Goal: Task Accomplishment & Management: Manage account settings

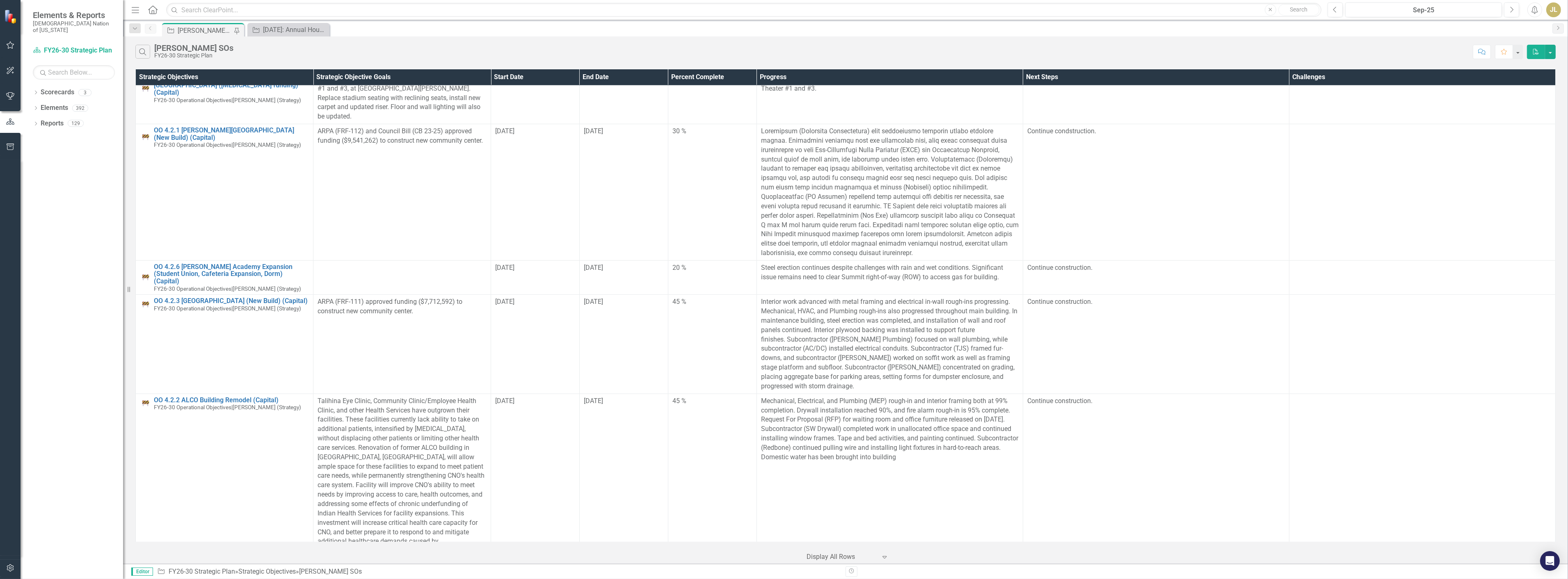
scroll to position [2814, 0]
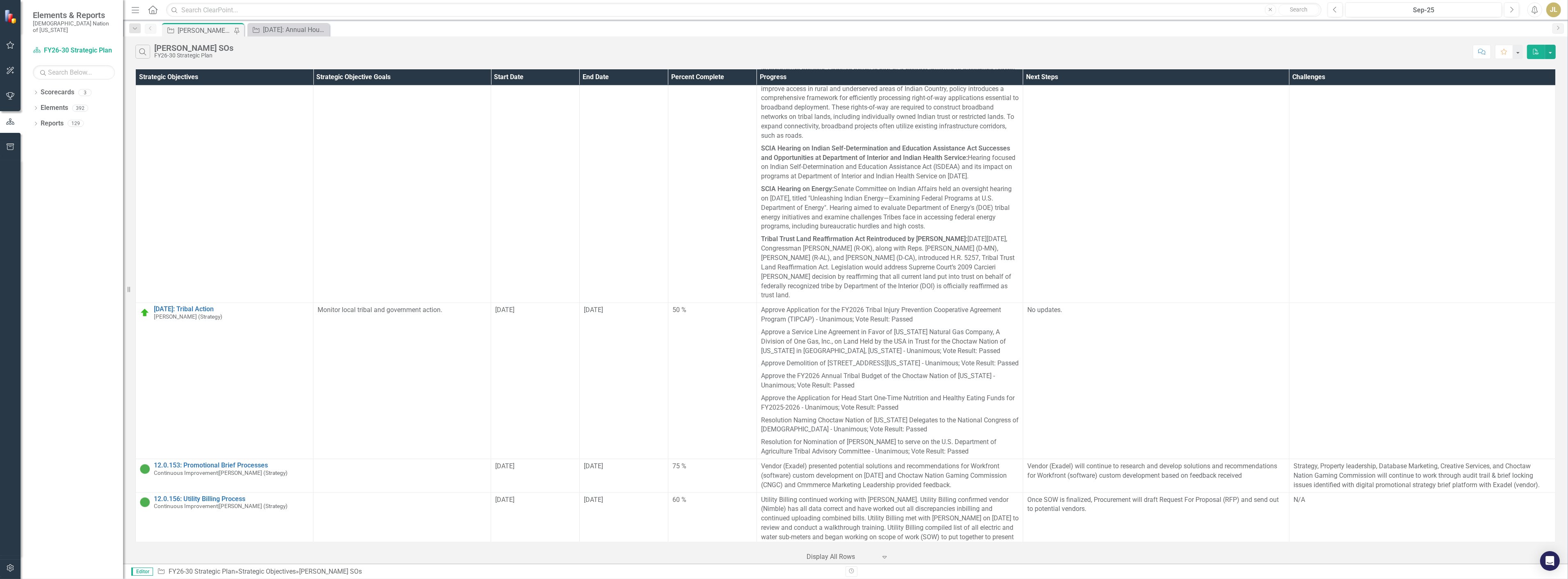
click at [241, 556] on link "12.0.163: Casino/Travel Plaza Comp Redemption" at bounding box center [231, 560] width 155 height 7
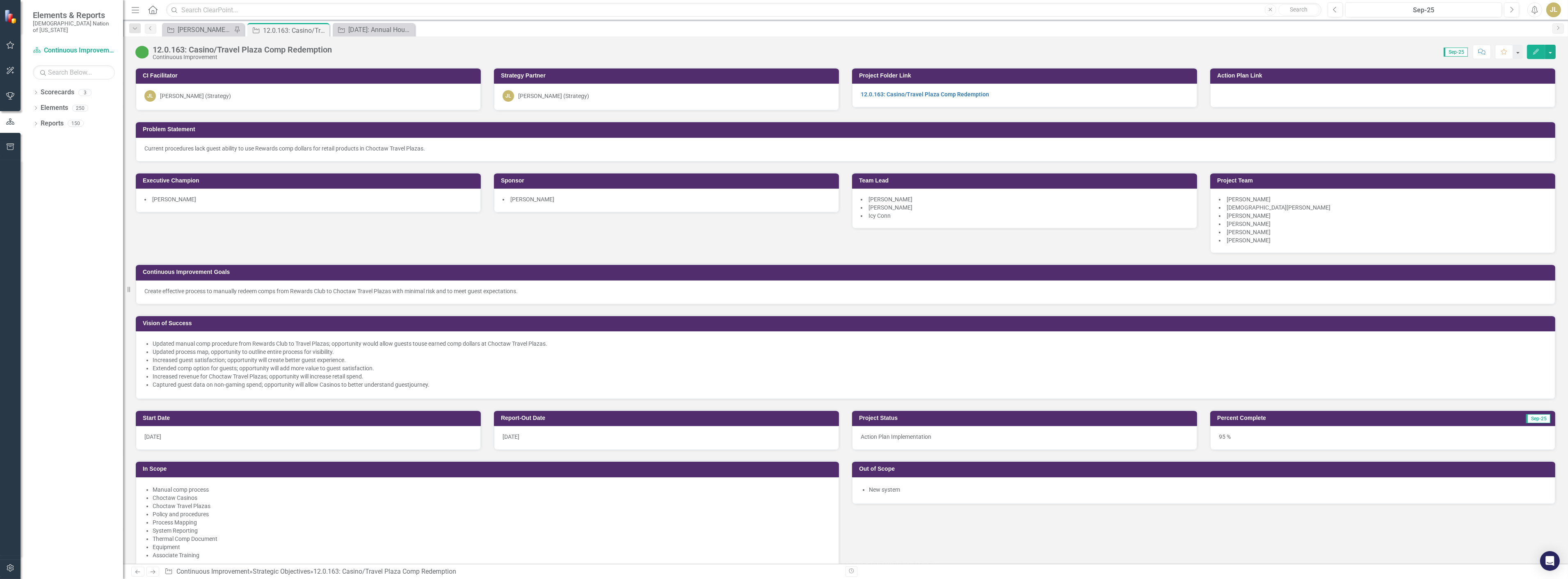
scroll to position [637, 0]
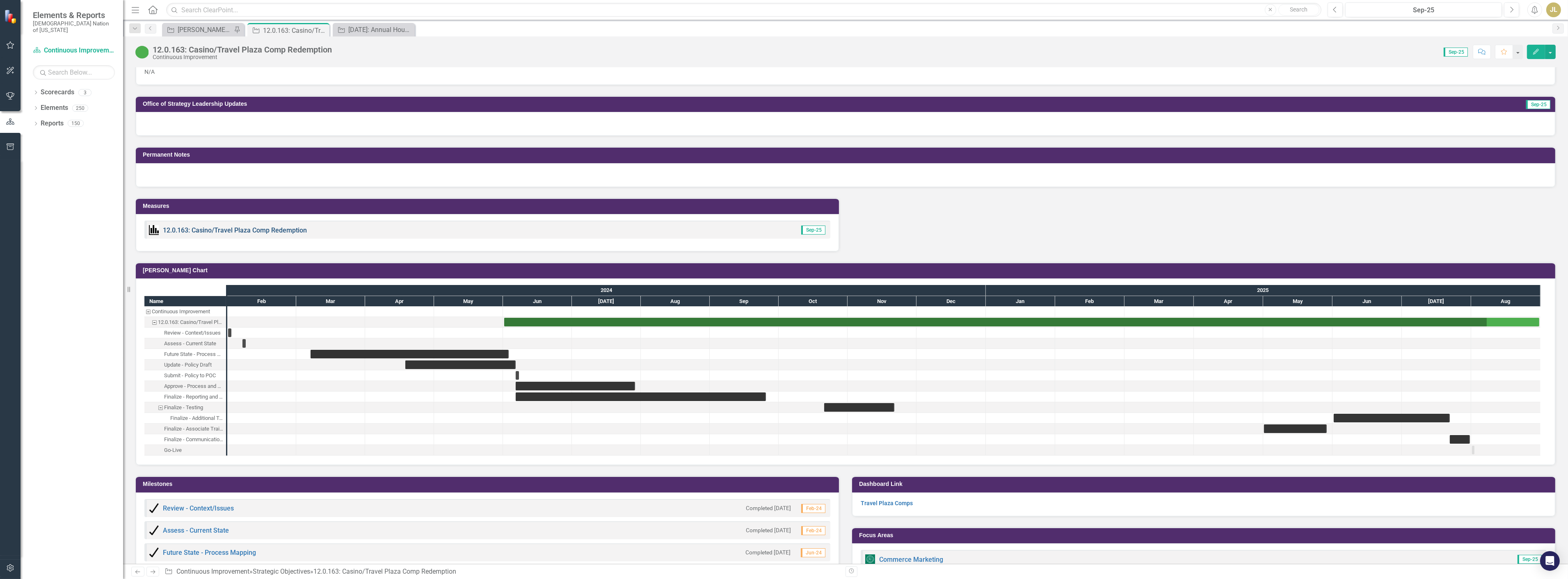
click at [263, 226] on link "12.0.163: Casino/Travel Plaza Comp Redemption" at bounding box center [235, 230] width 144 height 8
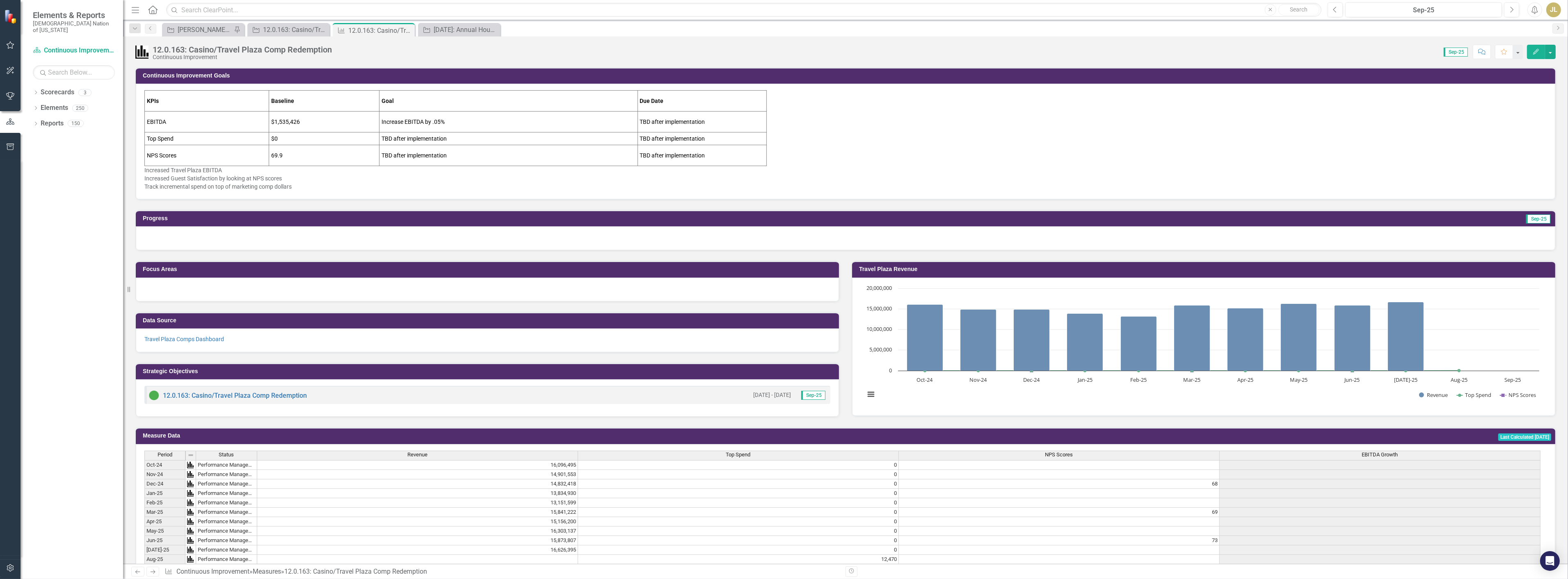
scroll to position [273, 0]
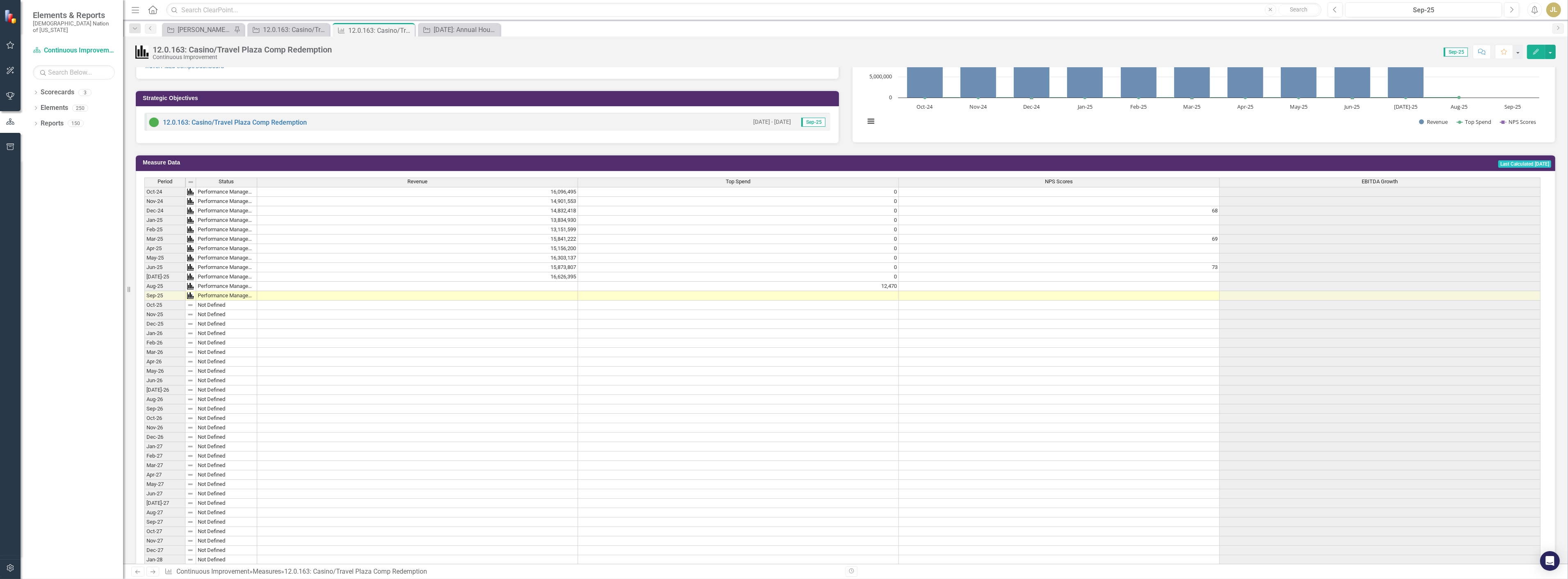
click at [557, 285] on td at bounding box center [418, 286] width 321 height 10
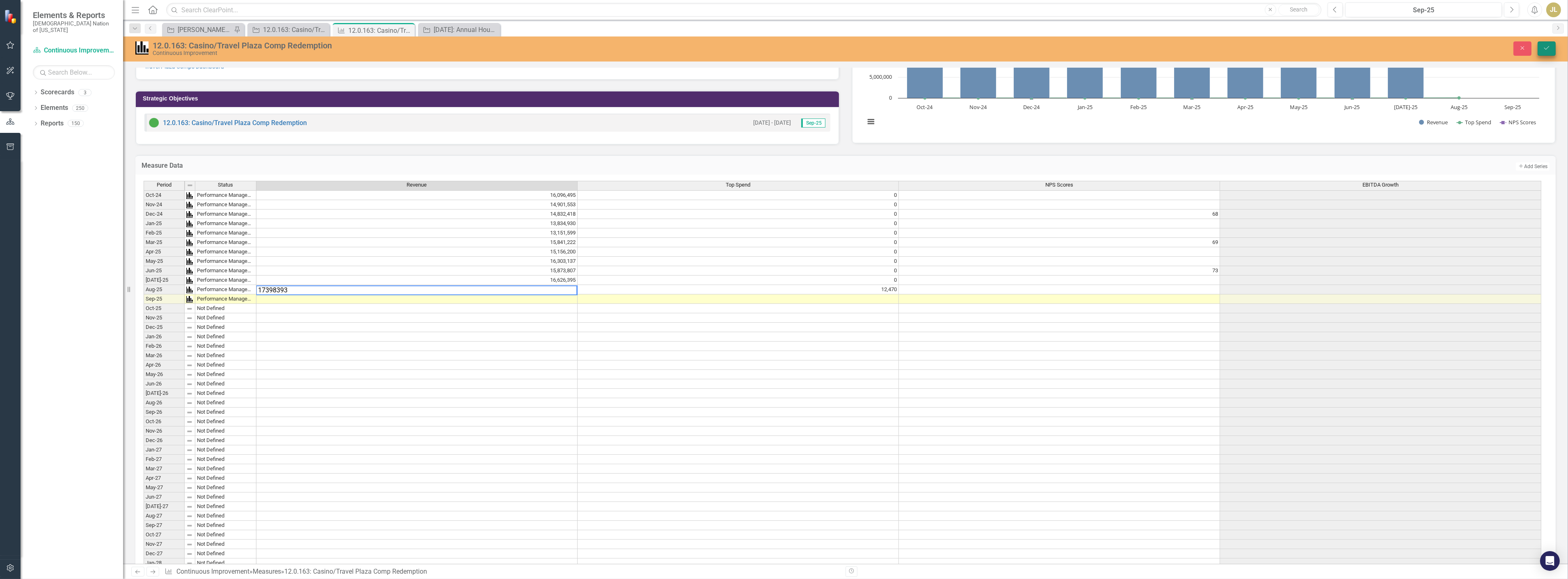
type textarea "17398393"
click at [1553, 54] on button "Save" at bounding box center [1547, 49] width 18 height 15
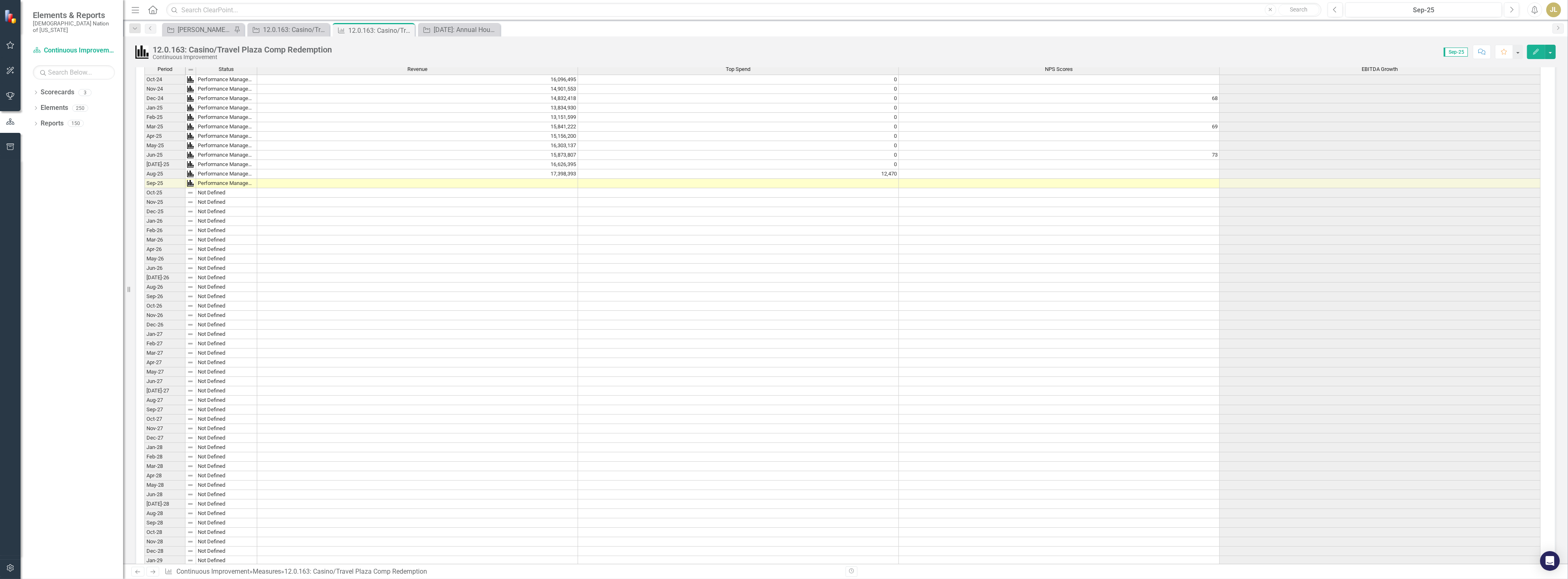
scroll to position [364, 0]
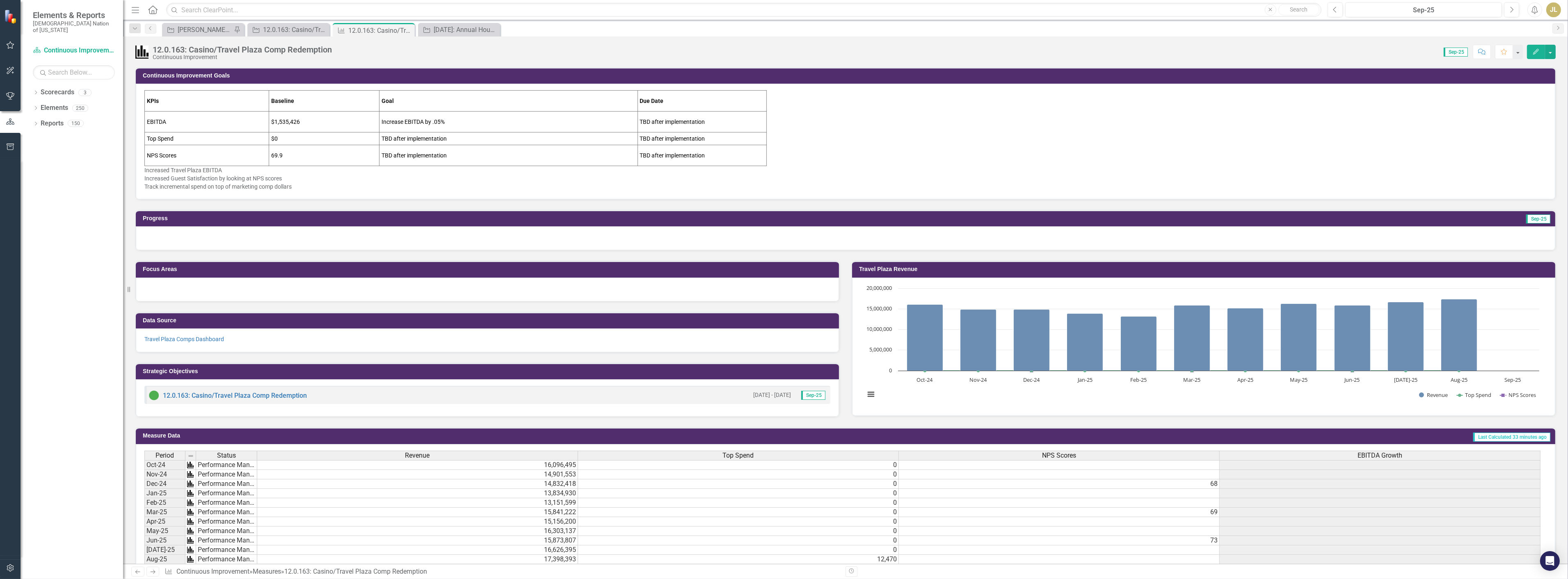
scroll to position [364, 0]
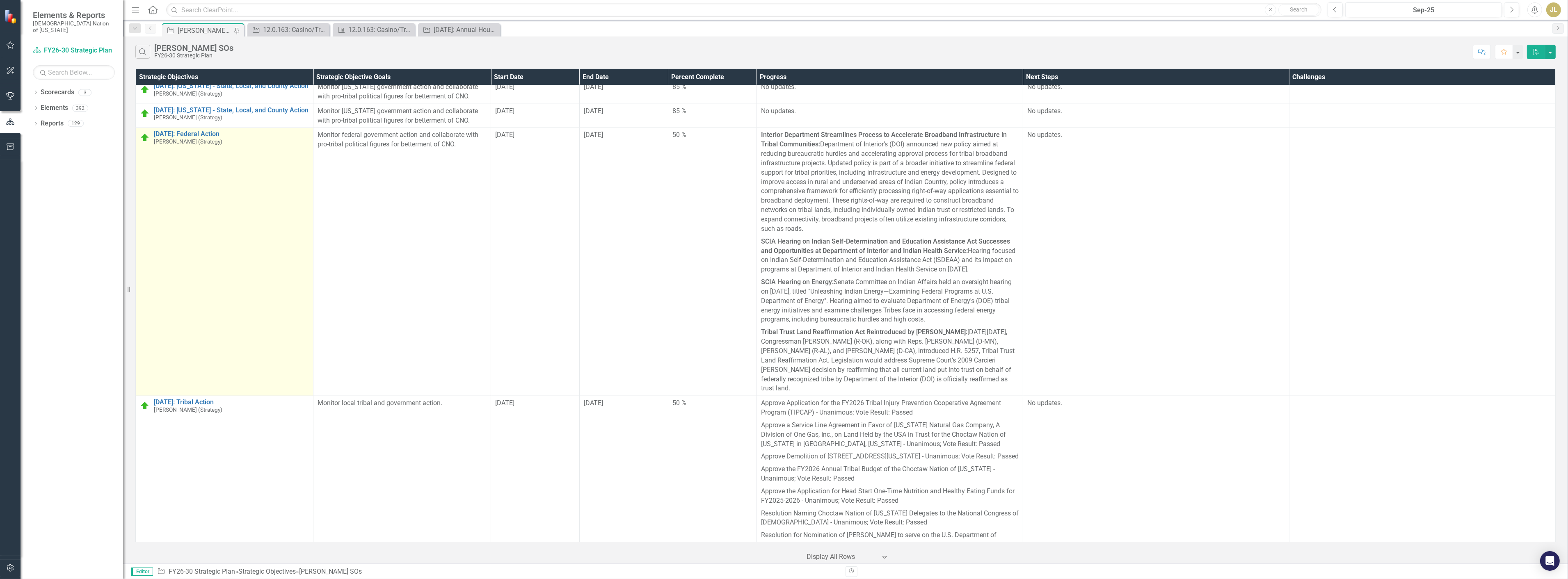
scroll to position [2814, 0]
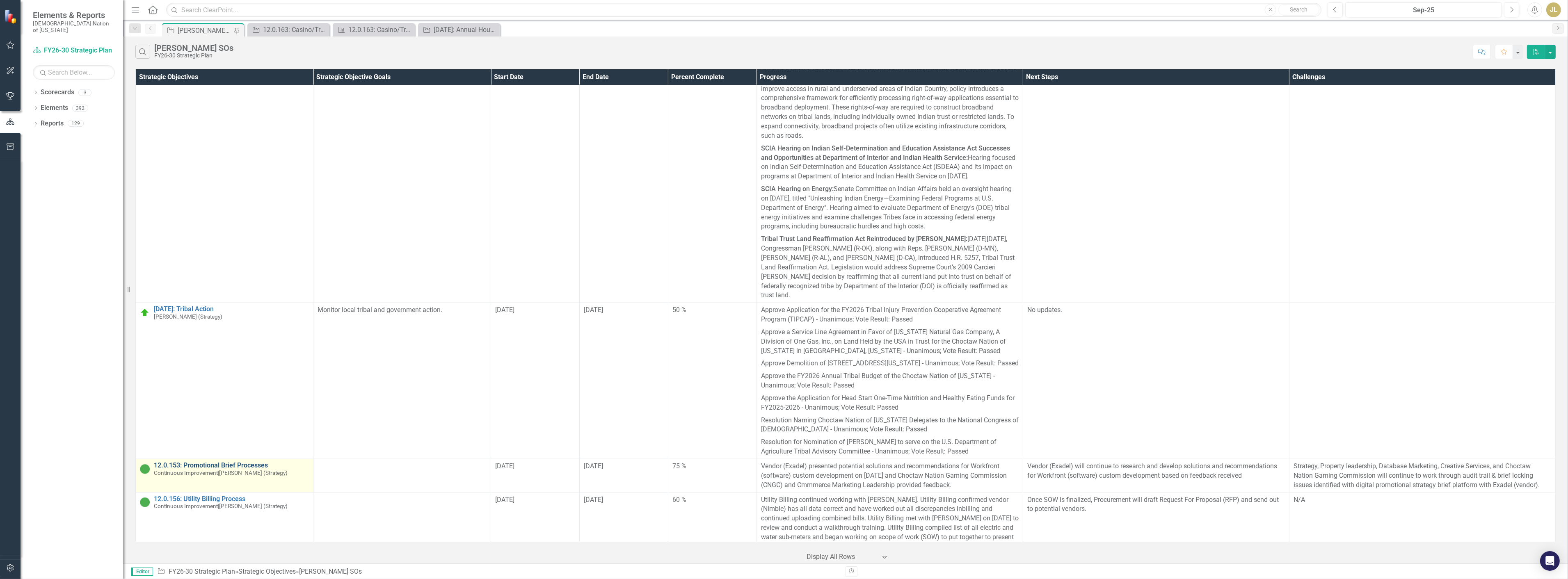
click at [232, 462] on link "12.0.153: Promotional Brief Processes" at bounding box center [231, 465] width 155 height 7
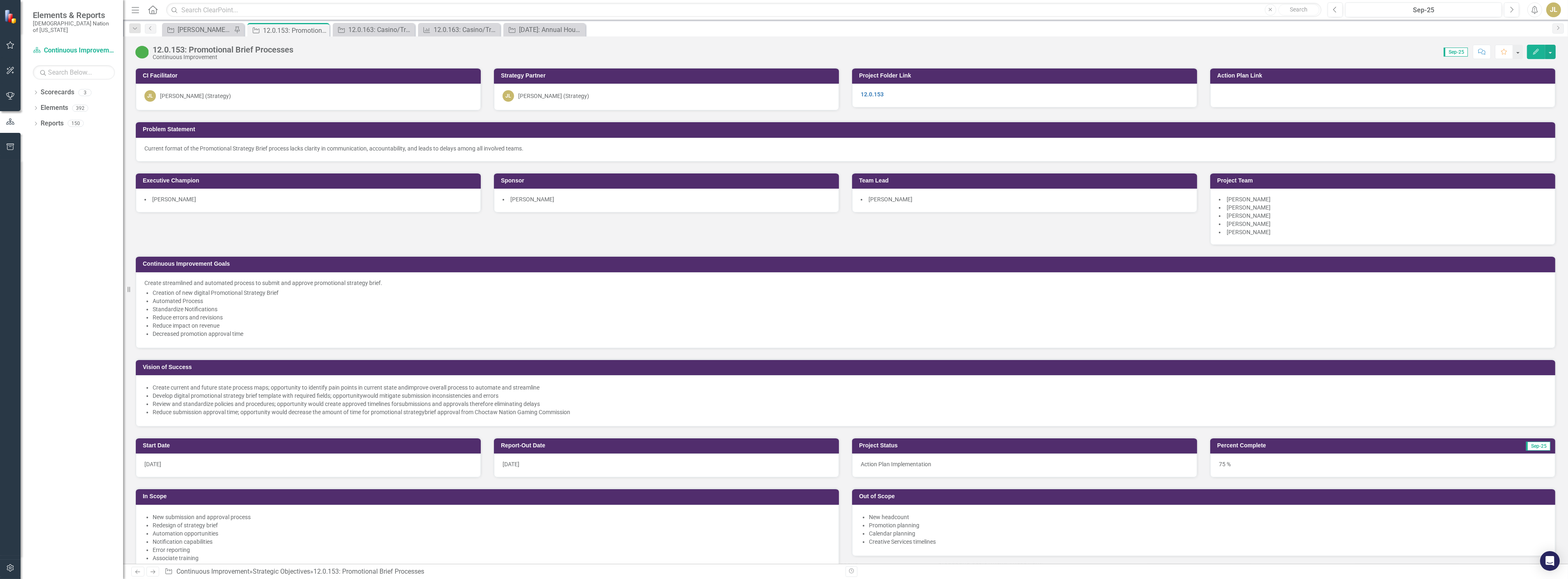
scroll to position [468, 0]
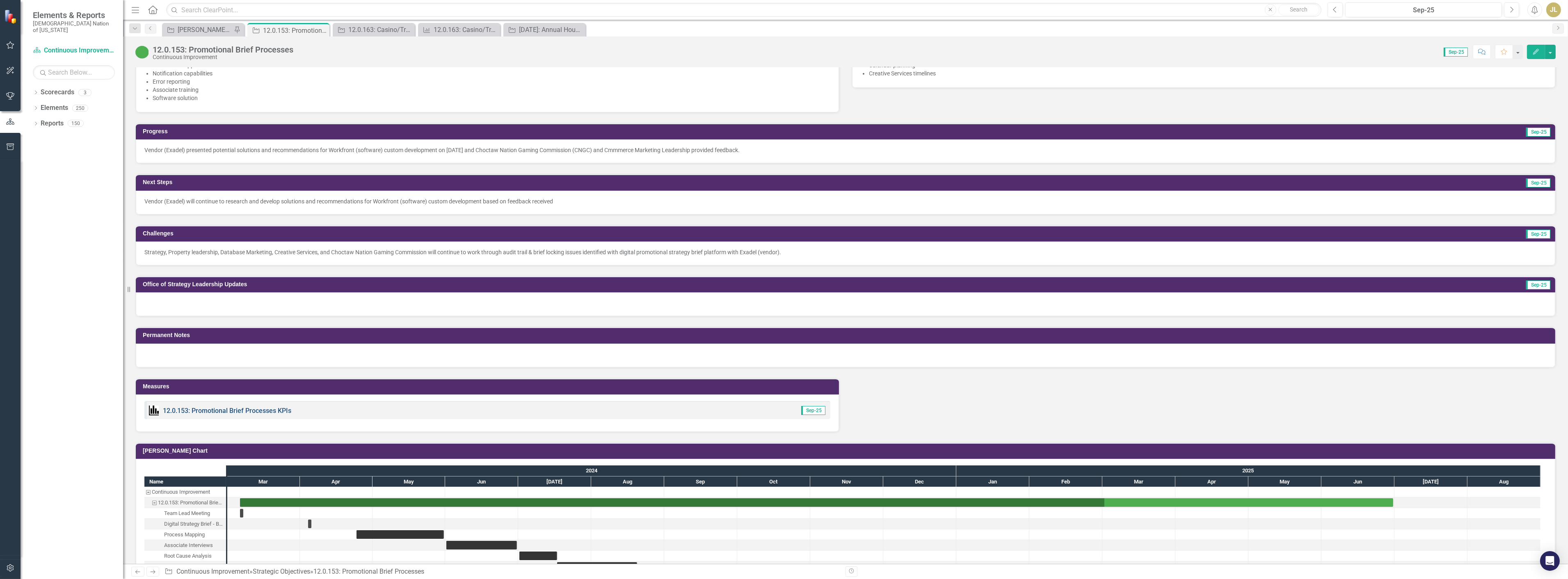
click at [224, 407] on link "12.0.153: Promotional Brief Processes KPIs" at bounding box center [227, 411] width 128 height 8
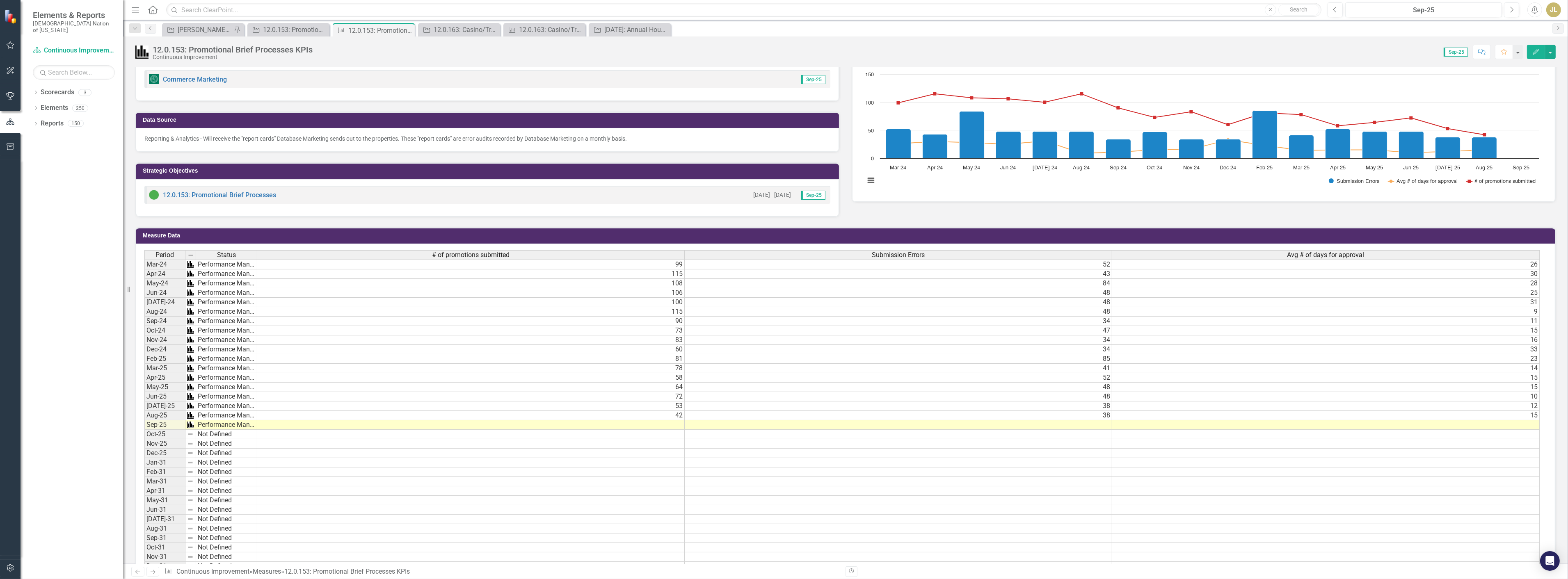
scroll to position [182, 0]
click at [153, 415] on td "Aug-25" at bounding box center [164, 415] width 41 height 10
click at [755, 410] on td "38" at bounding box center [898, 415] width 427 height 10
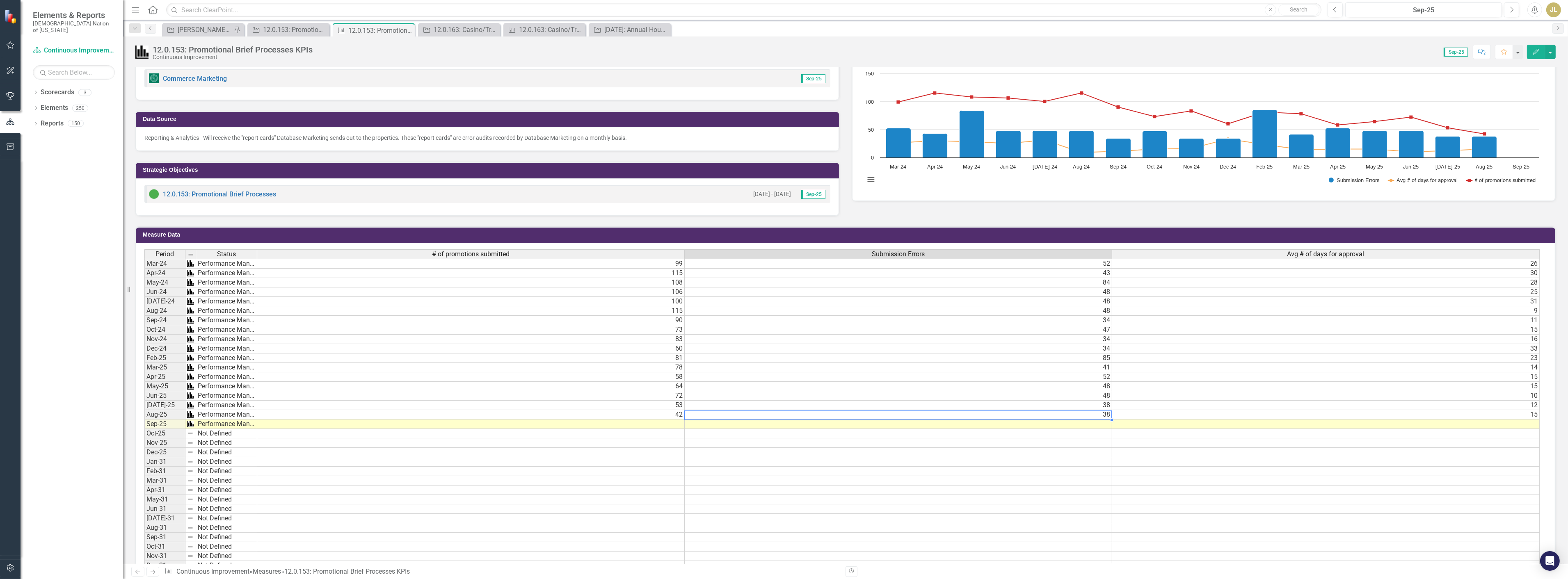
click at [226, 425] on td "Performance Management" at bounding box center [226, 424] width 61 height 10
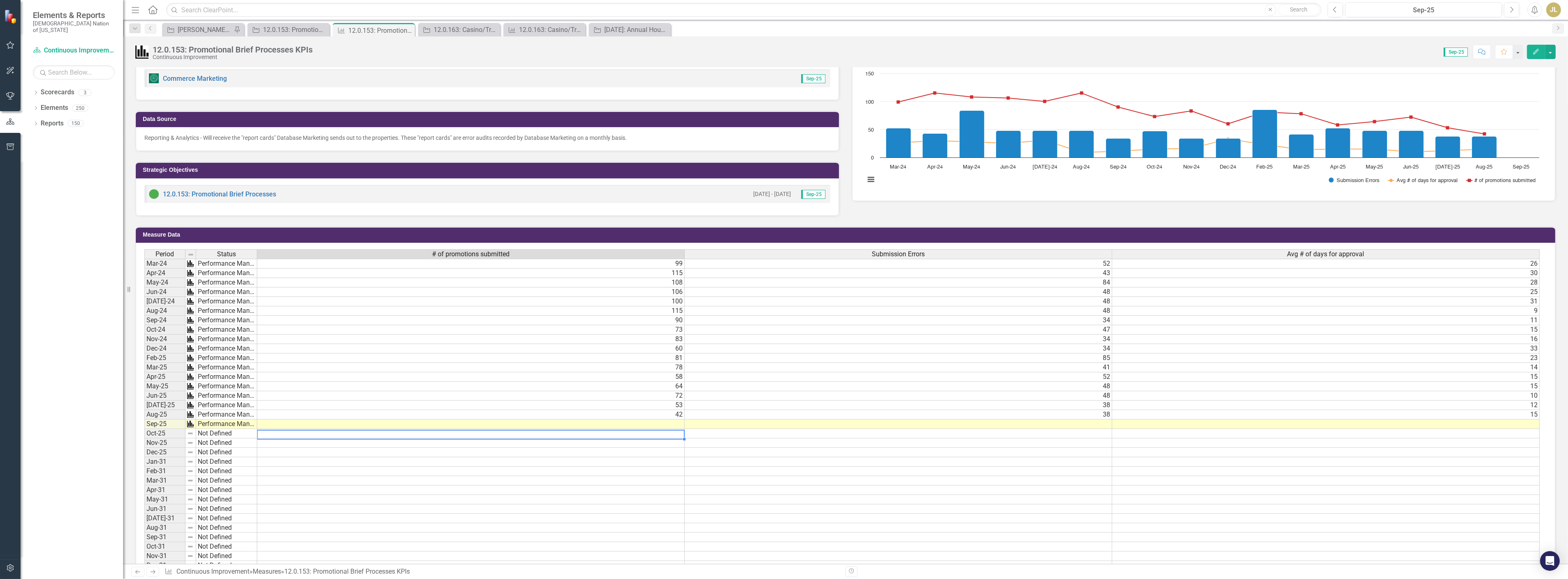
click at [144, 429] on div "Period Status # of promotions submitted Submission Errors Avg # of days for app…" at bounding box center [144, 466] width 0 height 434
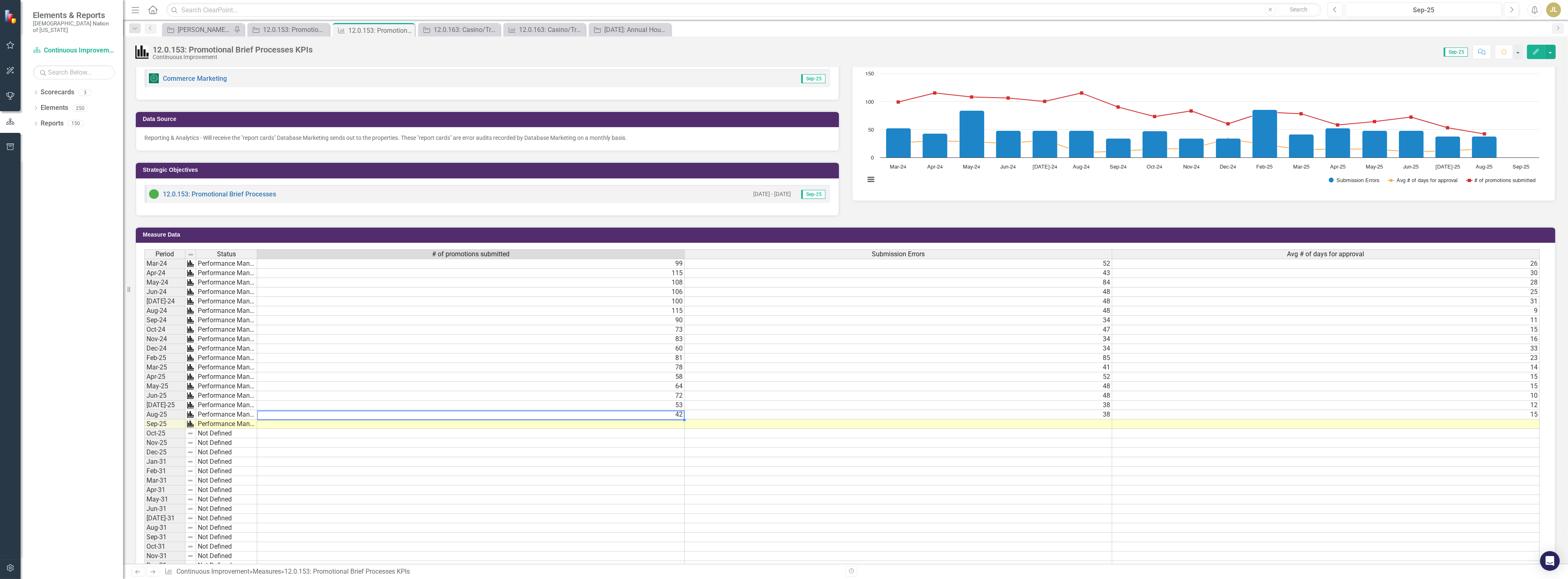
click at [330, 412] on td "42" at bounding box center [471, 415] width 427 height 10
click at [927, 382] on td "48" at bounding box center [898, 386] width 427 height 10
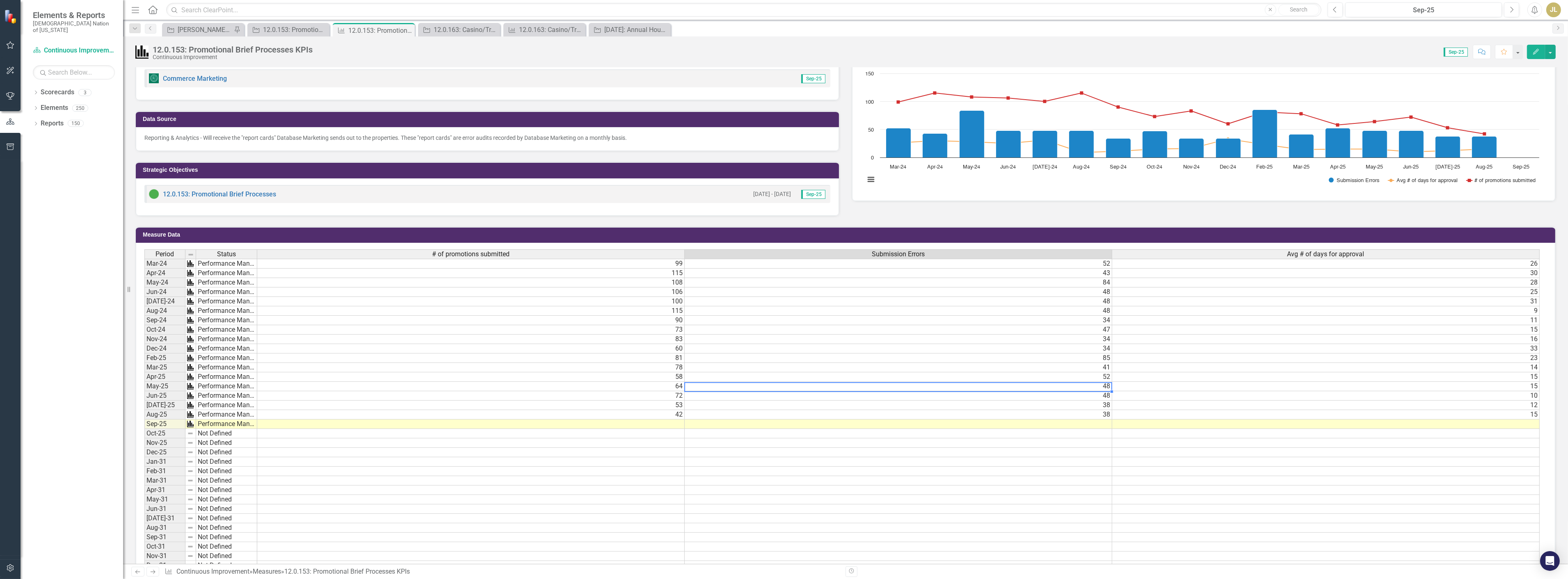
click at [927, 382] on td "48" at bounding box center [898, 386] width 427 height 10
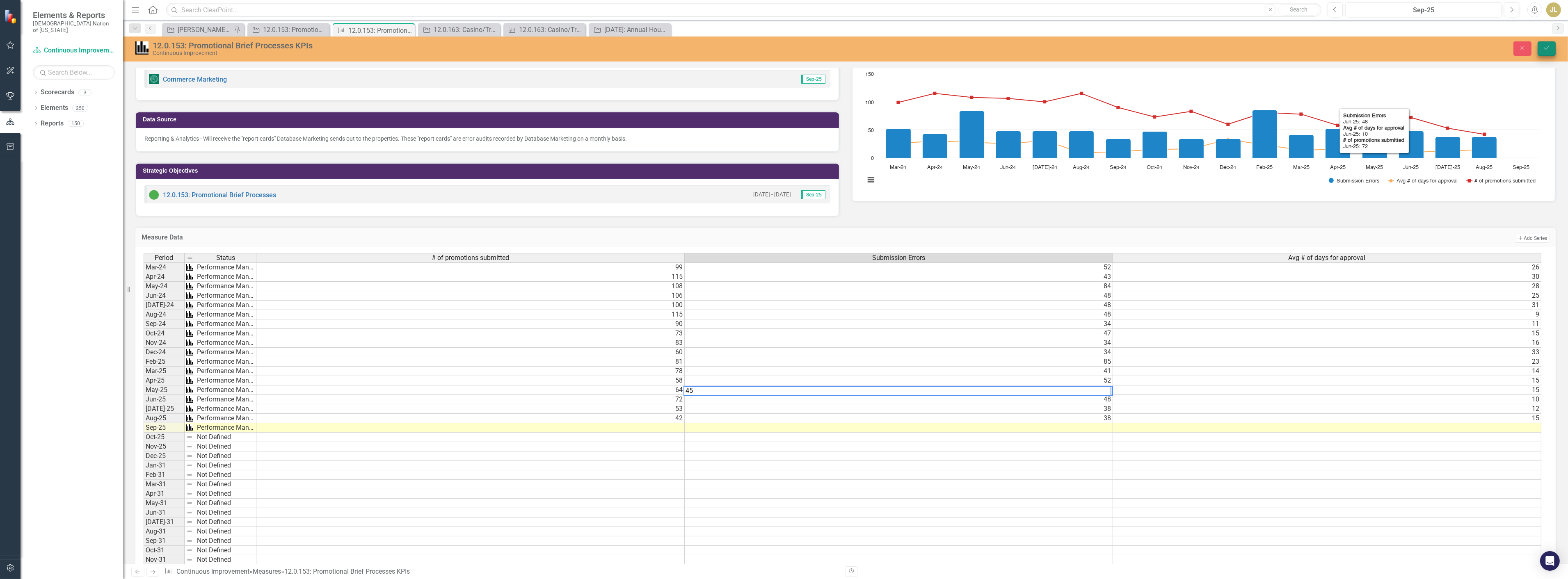
type textarea "45"
click at [1552, 49] on button "Save" at bounding box center [1547, 49] width 18 height 15
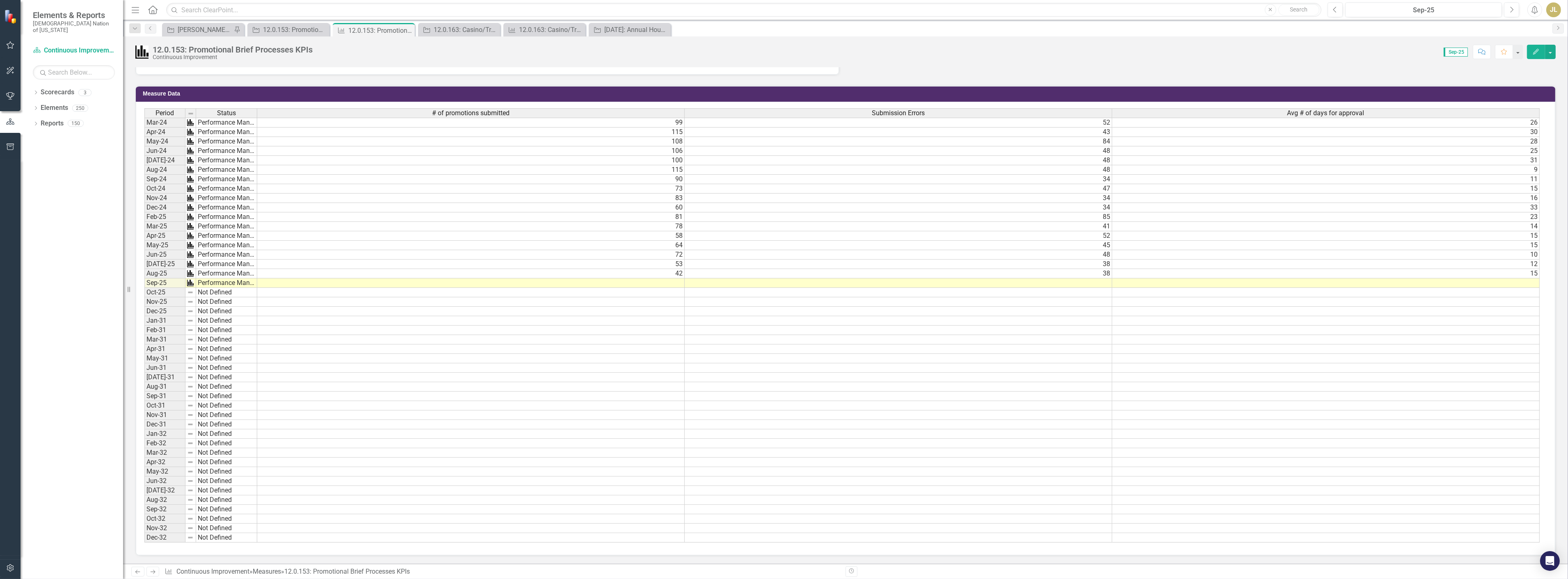
scroll to position [328, 0]
click at [1077, 260] on td "38" at bounding box center [898, 265] width 427 height 10
click at [1081, 269] on td "38" at bounding box center [898, 274] width 427 height 10
click at [1065, 279] on td at bounding box center [898, 283] width 427 height 10
click at [144, 283] on div "Period Status # of promotions submitted Submission Errors Avg # of days for app…" at bounding box center [144, 325] width 0 height 434
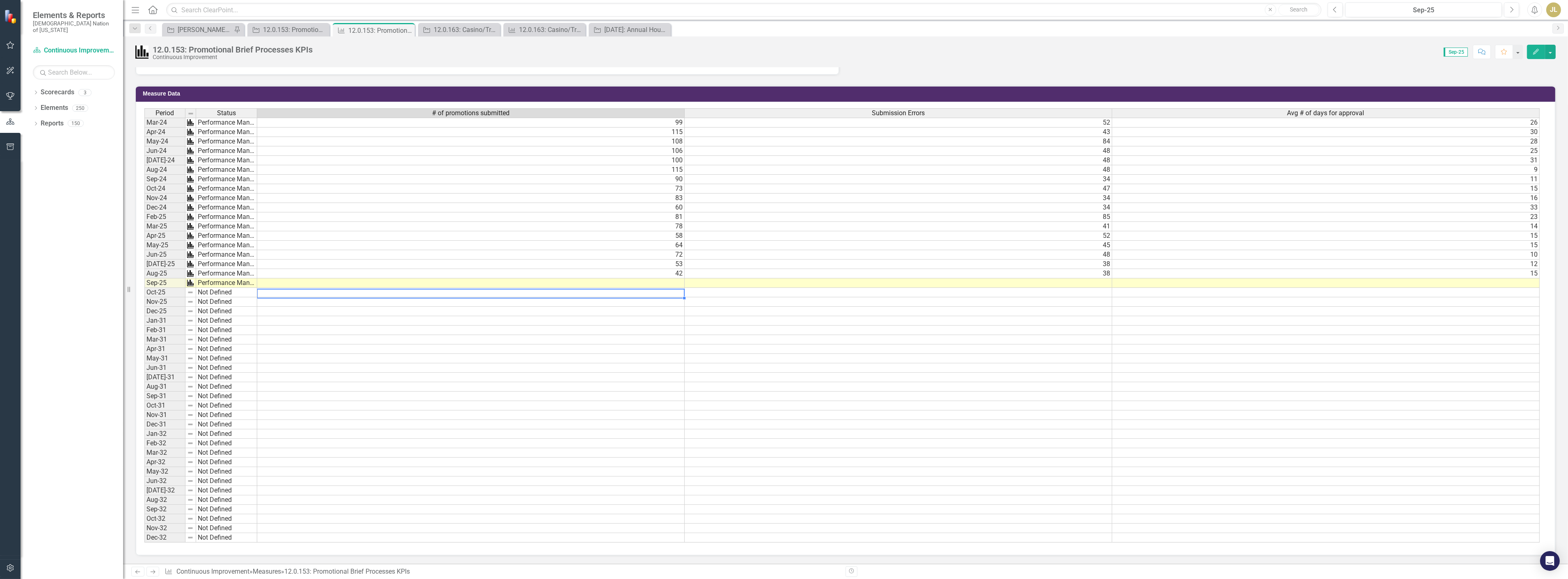
click at [649, 279] on td at bounding box center [471, 283] width 427 height 10
click at [733, 271] on td "38" at bounding box center [898, 274] width 427 height 10
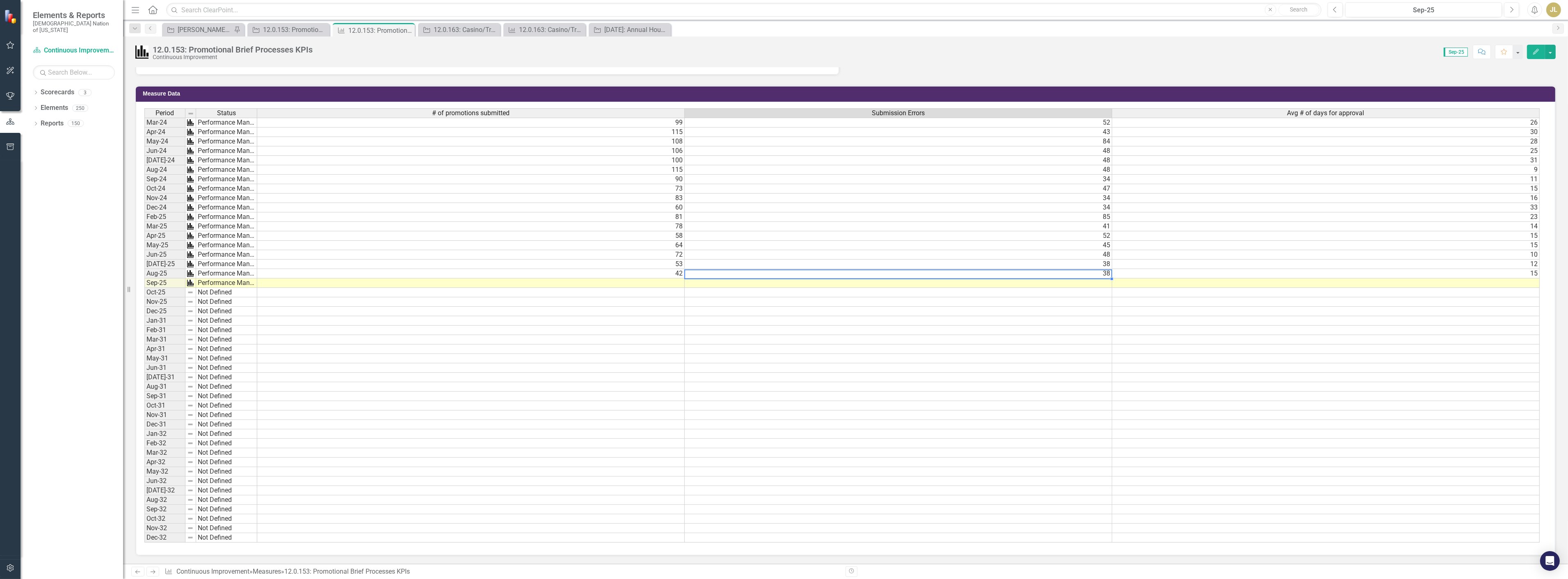
click at [781, 279] on td at bounding box center [898, 283] width 427 height 10
